Goal: Task Accomplishment & Management: Use online tool/utility

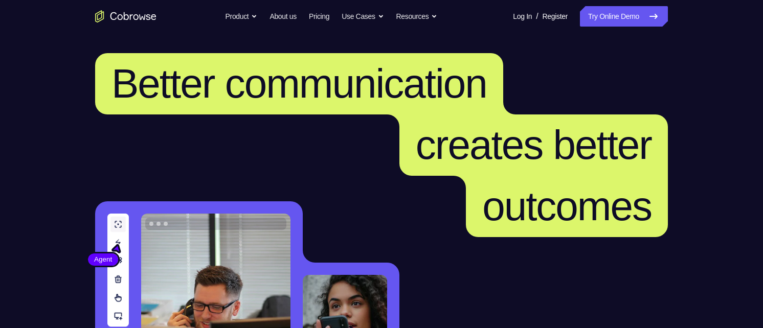
click at [599, 16] on link "Try Online Demo" at bounding box center [624, 16] width 88 height 20
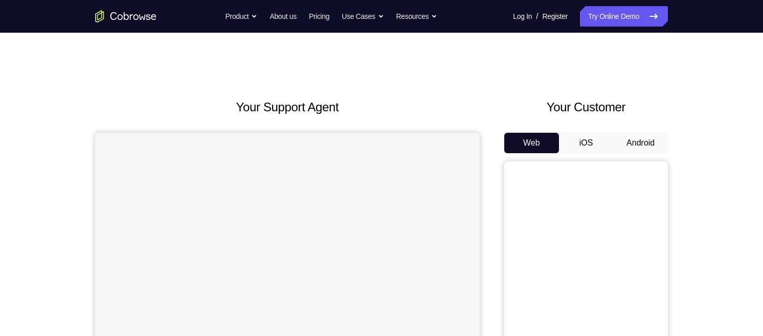
click at [638, 138] on button "Android" at bounding box center [640, 143] width 55 height 20
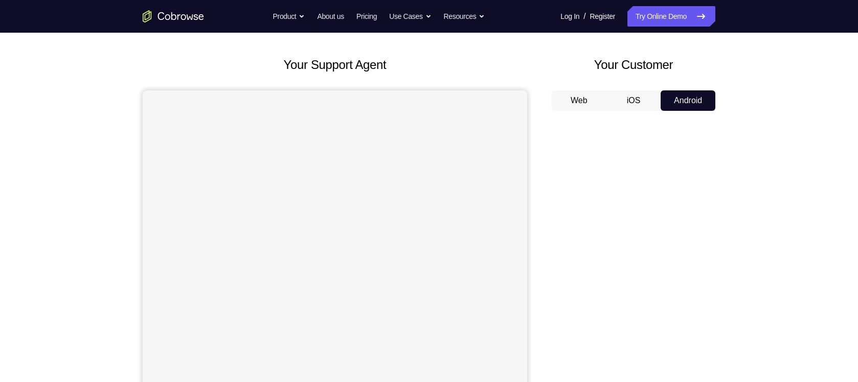
scroll to position [54, 0]
